Goal: Check status

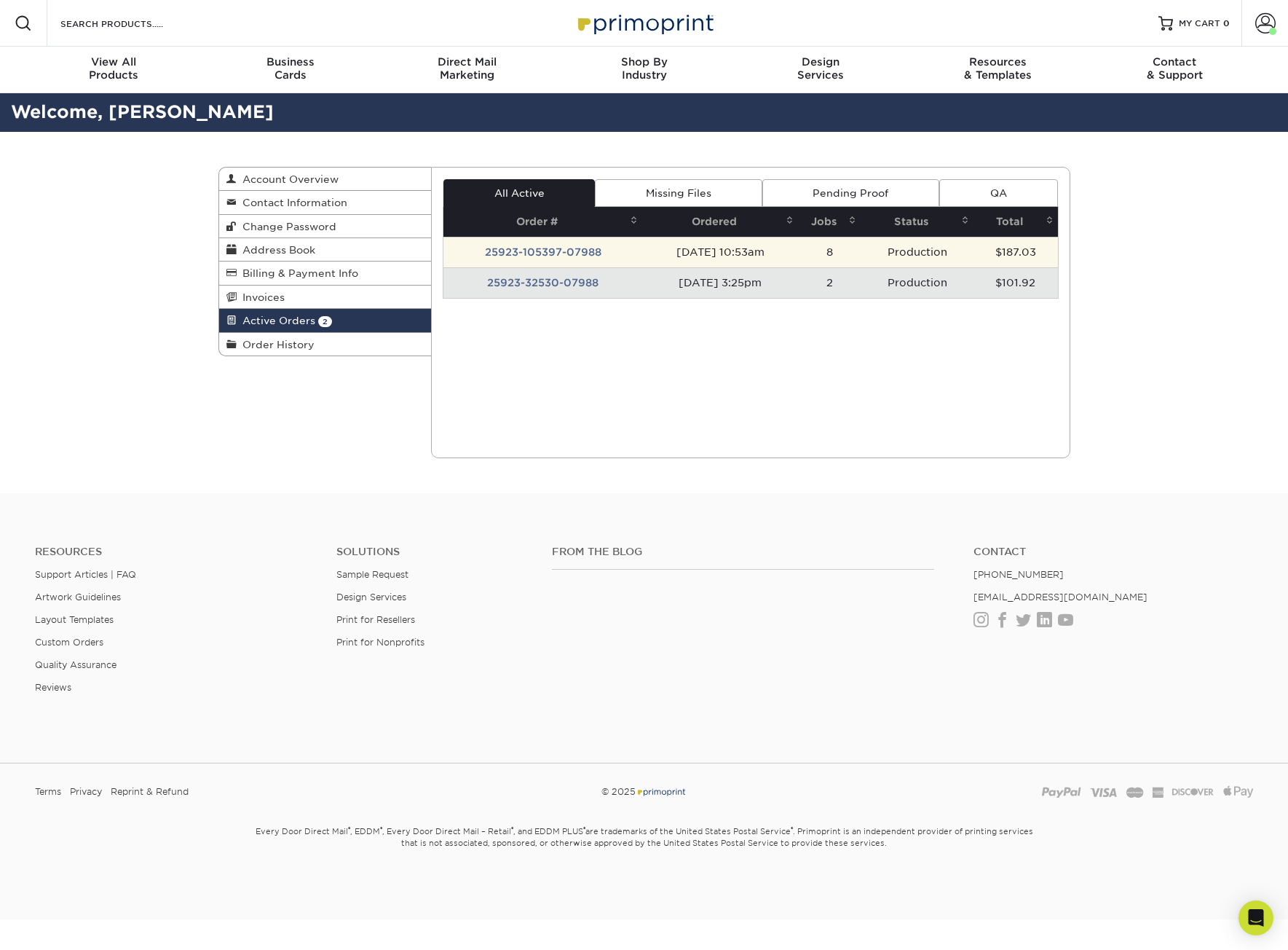
click at [565, 252] on td "25923-105397-07988" at bounding box center [543, 252] width 199 height 31
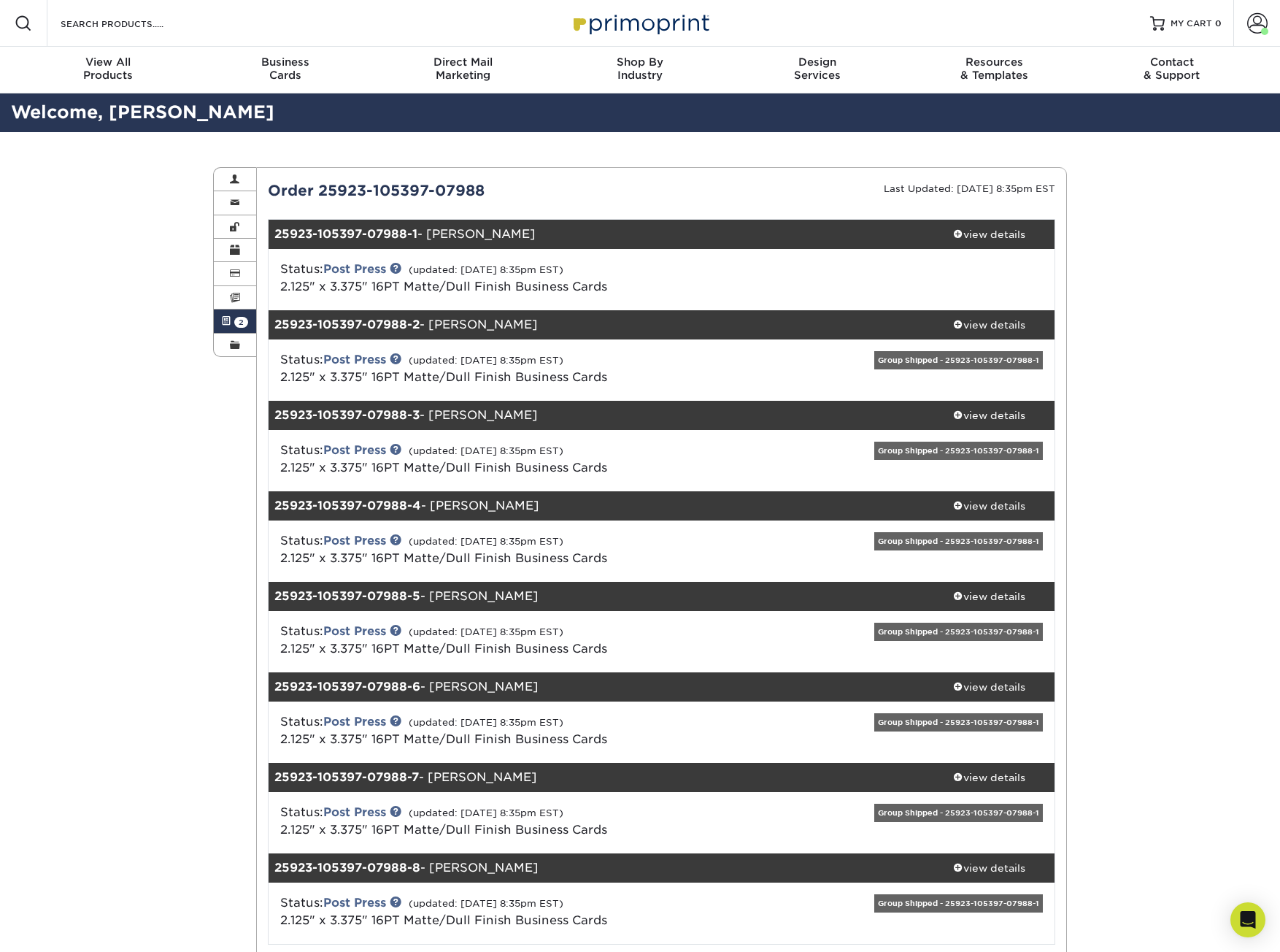
click at [228, 319] on span at bounding box center [225, 320] width 10 height 12
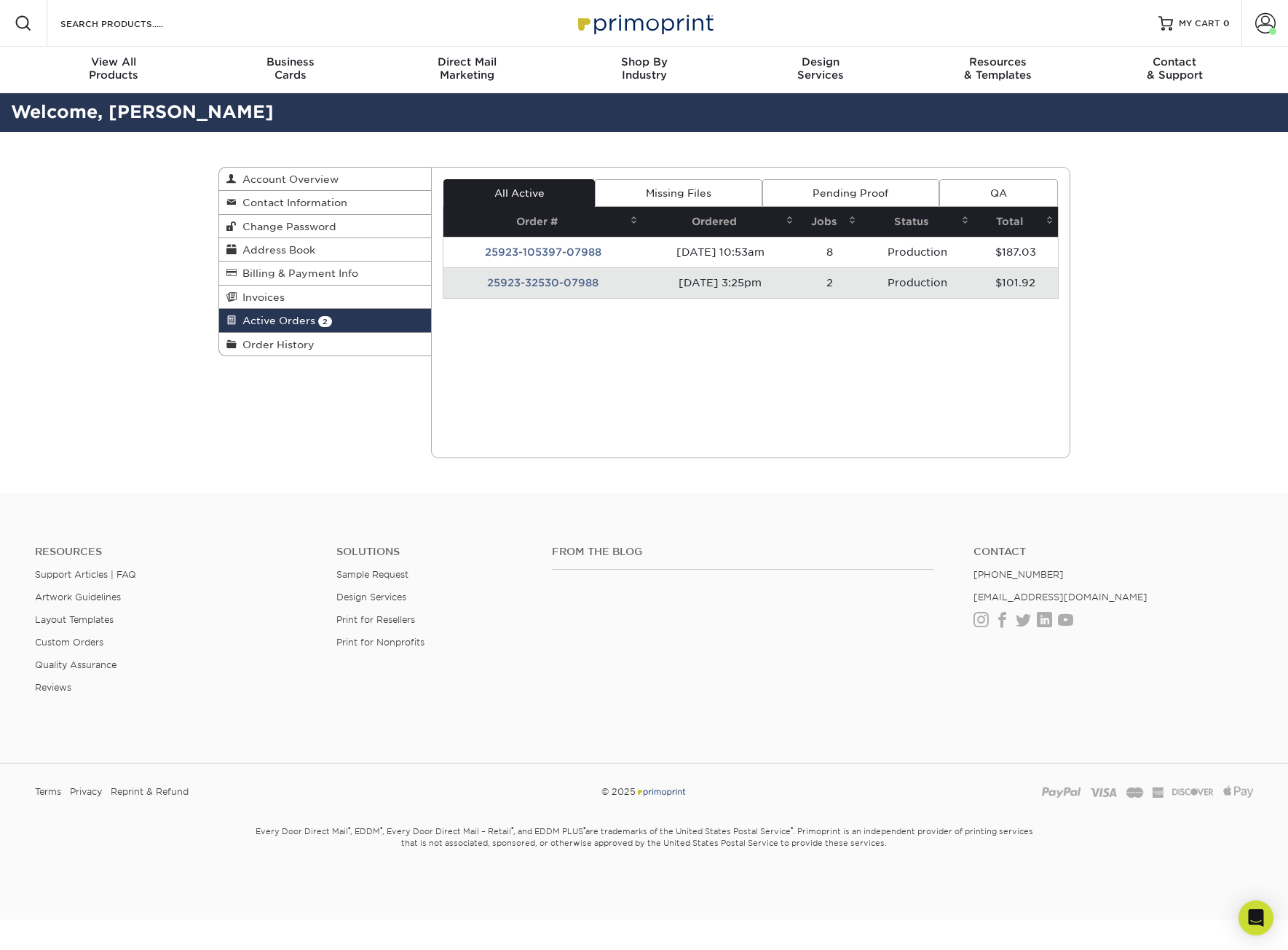
click at [519, 284] on td "25923-32530-07988" at bounding box center [543, 283] width 199 height 31
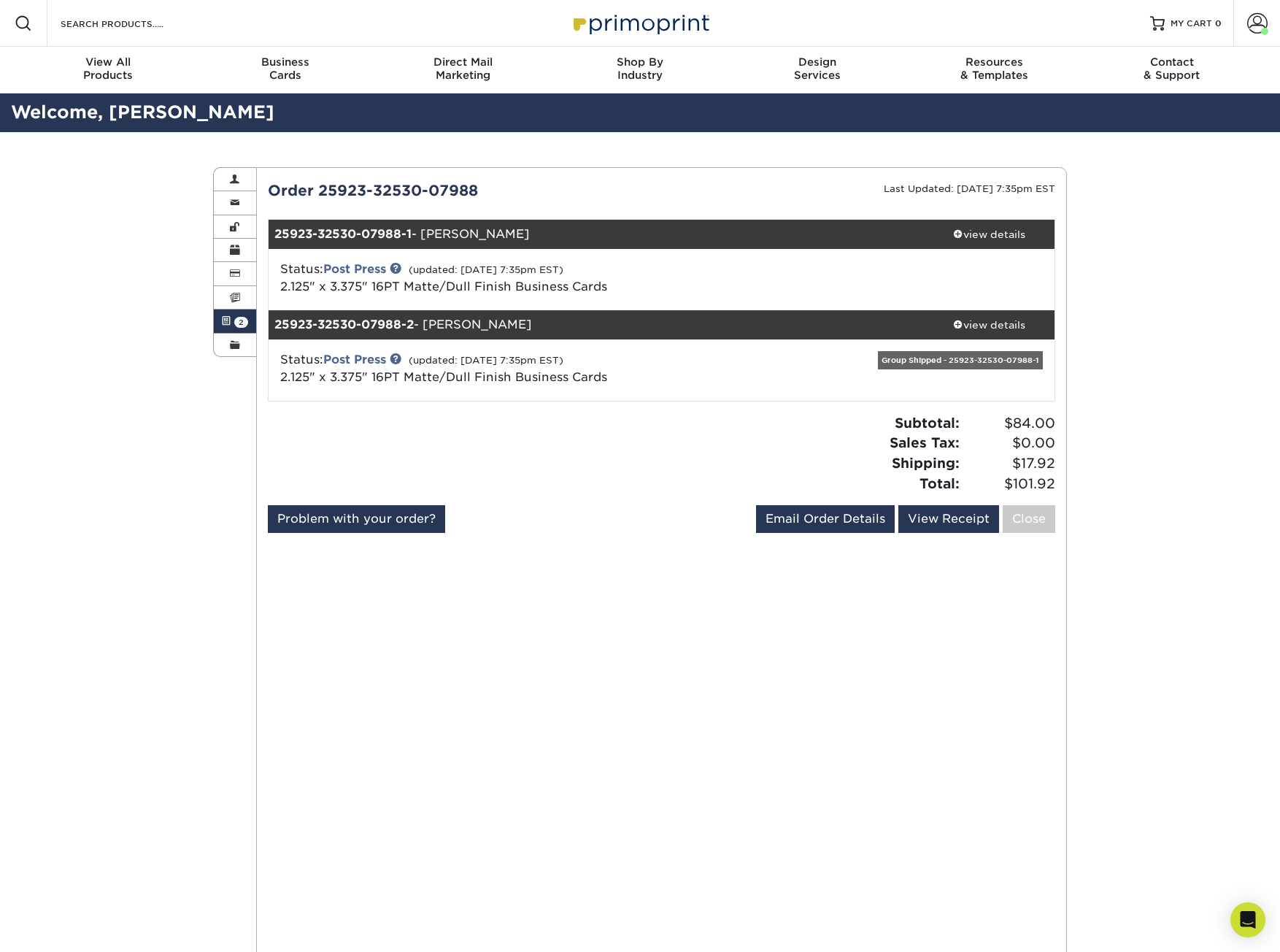
click at [227, 319] on span at bounding box center [225, 320] width 10 height 12
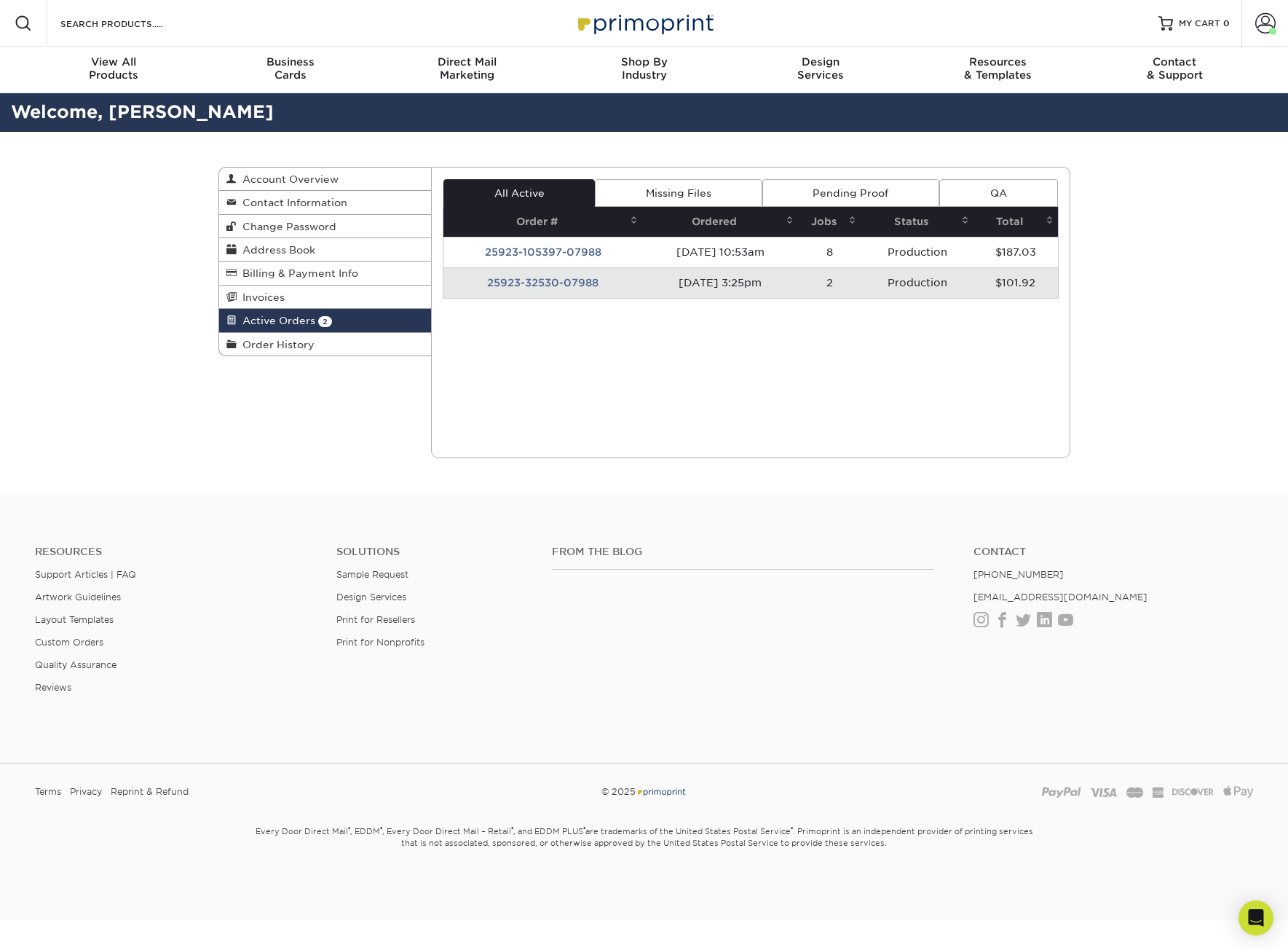
click at [480, 423] on div "Current Orders 2 Active 0 Missing Files" at bounding box center [751, 311] width 639 height 291
